Goal: Use online tool/utility: Utilize a website feature to perform a specific function

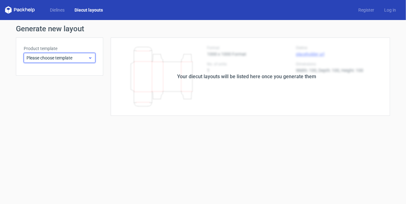
click at [65, 56] on span "Please choose template" at bounding box center [57, 58] width 61 height 6
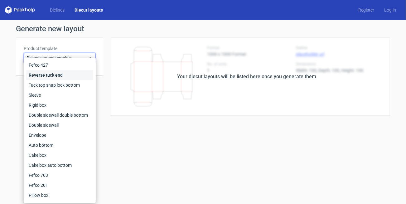
click at [59, 74] on div "Reverse tuck end" at bounding box center [59, 75] width 67 height 10
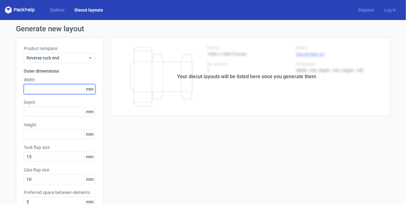
click at [47, 89] on input "text" at bounding box center [60, 89] width 72 height 10
type input "63"
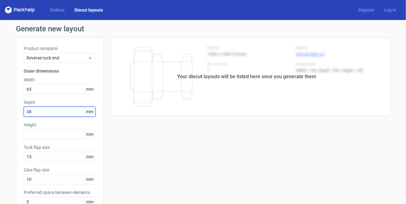
type input "38"
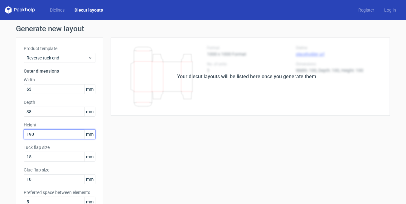
type input "190"
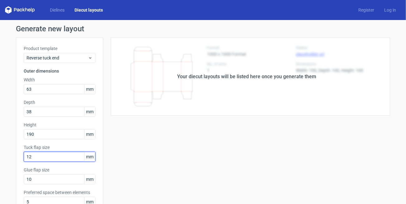
type input "12"
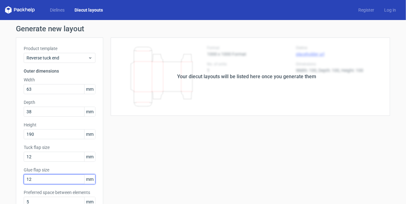
type input "12"
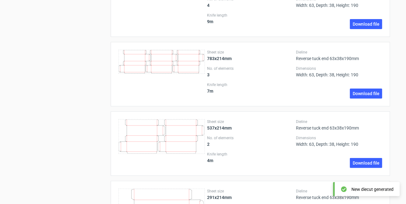
scroll to position [941, 0]
